Goal: Check status: Check status

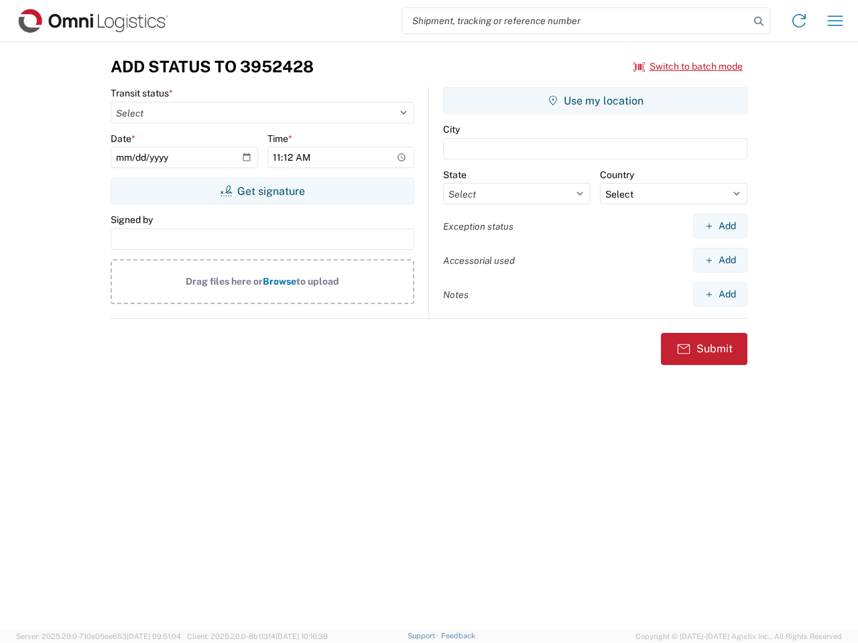
click at [576, 21] on input "search" at bounding box center [575, 20] width 347 height 25
click at [758, 21] on icon at bounding box center [758, 21] width 19 height 19
click at [799, 21] on icon at bounding box center [798, 20] width 21 height 21
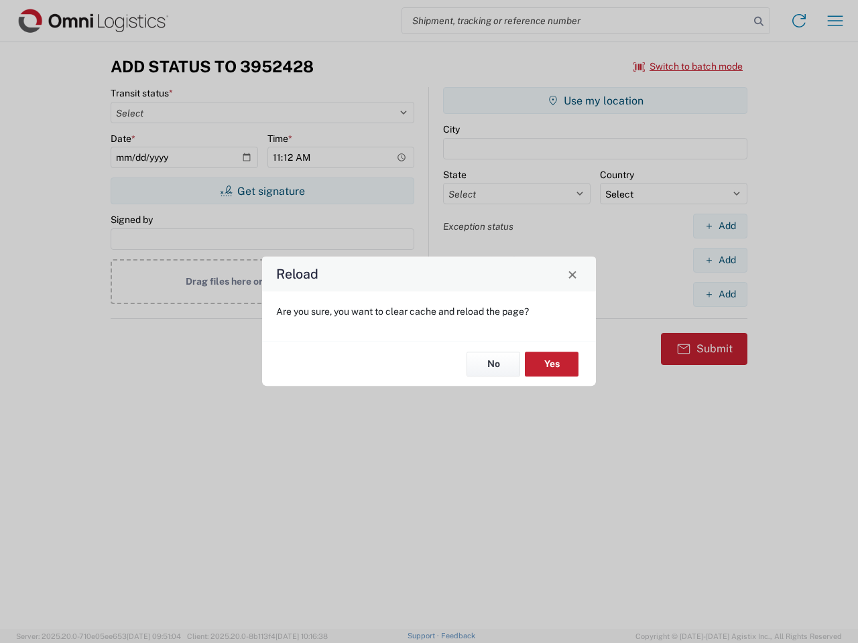
click at [688, 66] on div "Reload Are you sure, you want to clear cache and reload the page? No Yes" at bounding box center [429, 321] width 858 height 643
click at [262, 191] on div "Reload Are you sure, you want to clear cache and reload the page? No Yes" at bounding box center [429, 321] width 858 height 643
click at [595, 101] on div "Reload Are you sure, you want to clear cache and reload the page? No Yes" at bounding box center [429, 321] width 858 height 643
click at [720, 226] on div "Reload Are you sure, you want to clear cache and reload the page? No Yes" at bounding box center [429, 321] width 858 height 643
click at [720, 260] on div "Reload Are you sure, you want to clear cache and reload the page? No Yes" at bounding box center [429, 321] width 858 height 643
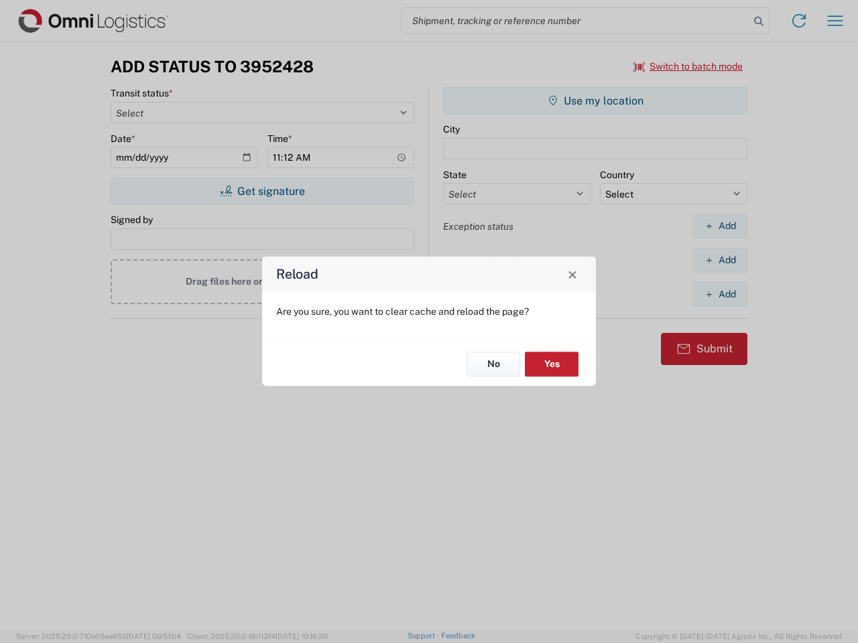
click at [720, 294] on div "Reload Are you sure, you want to clear cache and reload the page? No Yes" at bounding box center [429, 321] width 858 height 643
